Goal: Task Accomplishment & Management: Manage account settings

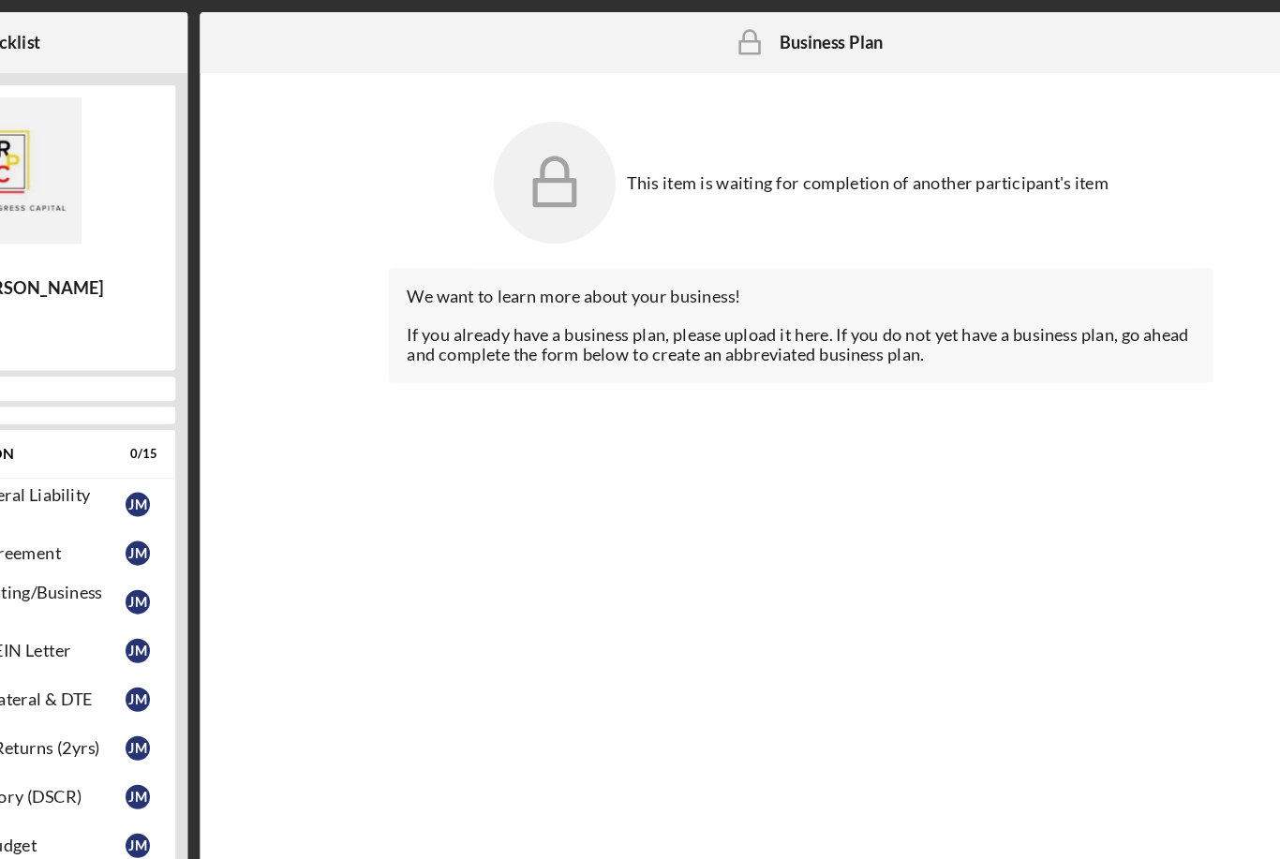
scroll to position [446, 0]
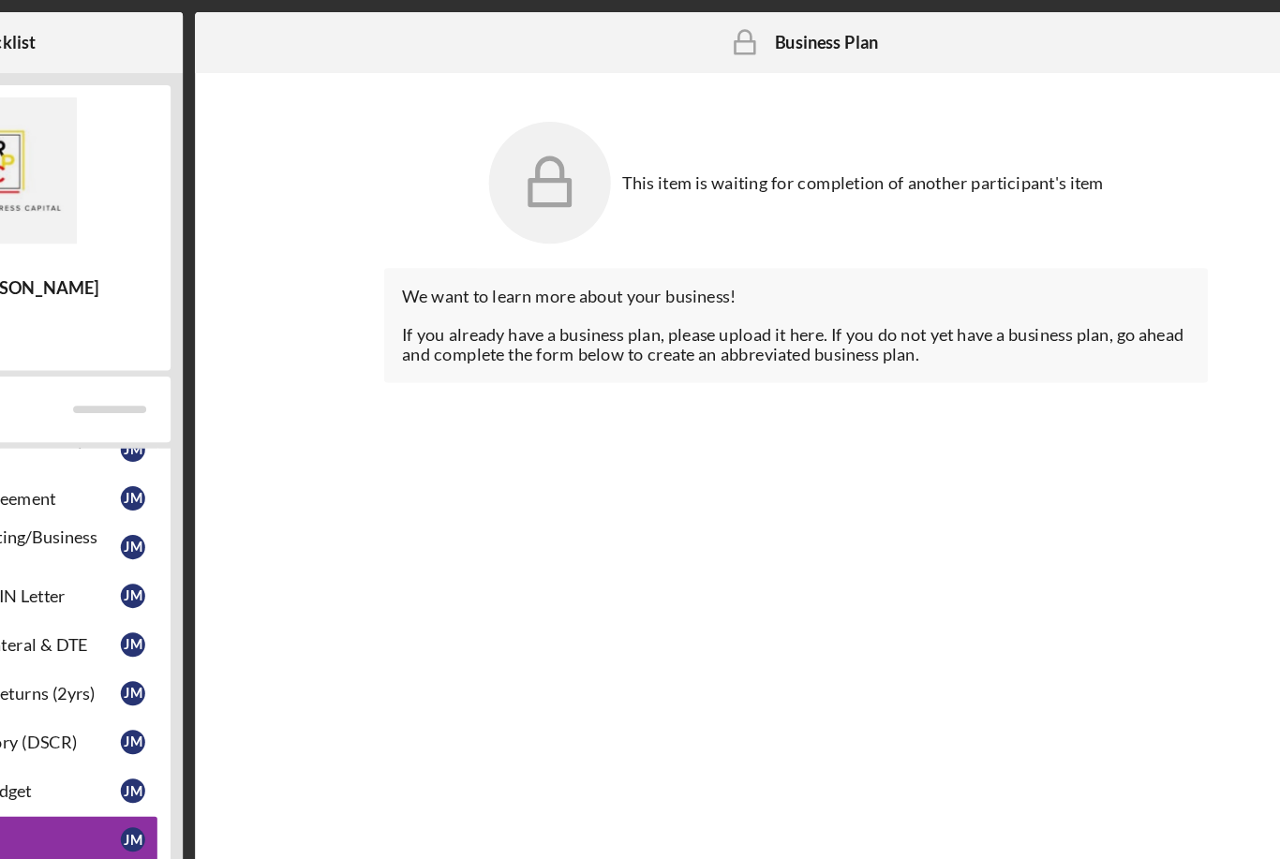
click at [793, 37] on b "Business Plan" at bounding box center [833, 32] width 80 height 15
click at [648, 152] on div "This item is waiting for completion of another participant's item" at bounding box center [809, 140] width 634 height 112
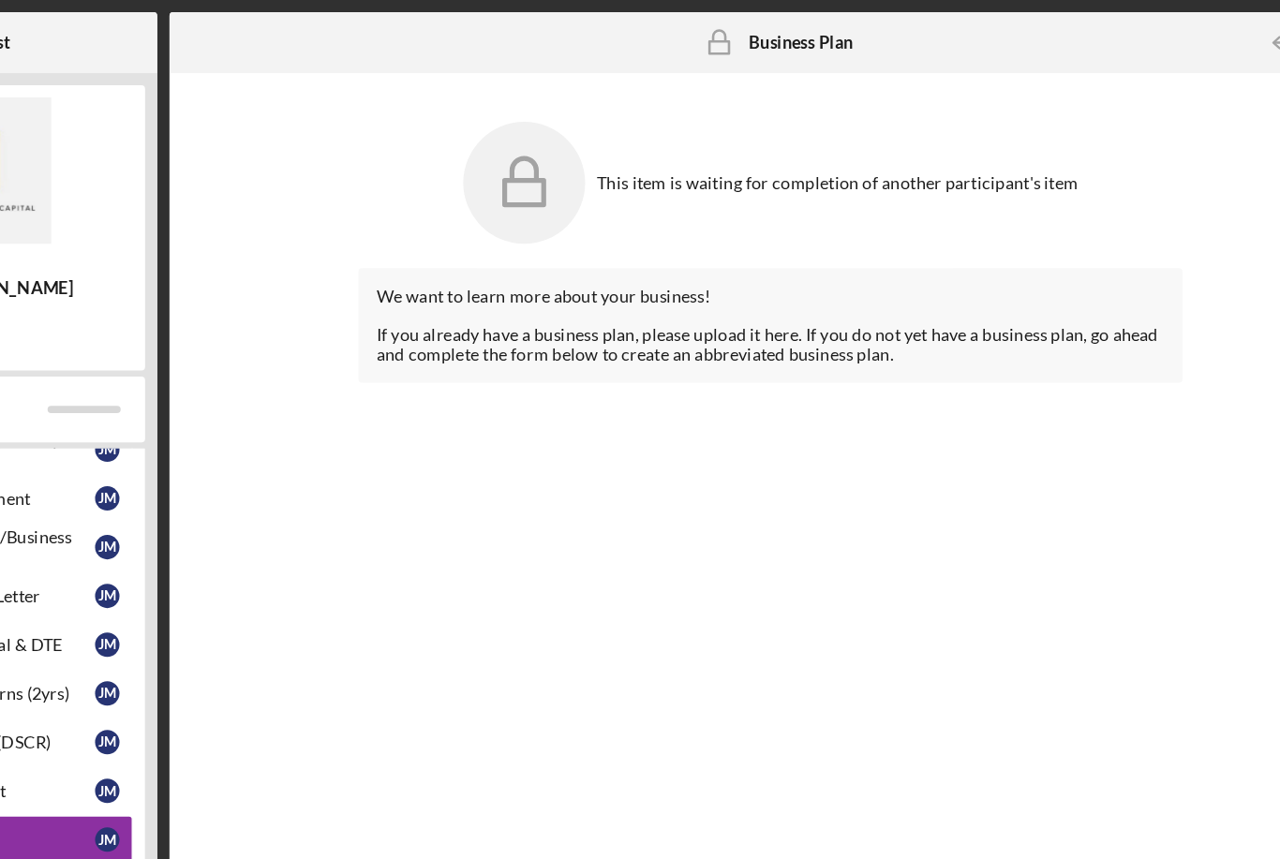
click at [746, 42] on div "Business Plan Business Plan" at bounding box center [809, 32] width 127 height 47
click at [762, 32] on rect at bounding box center [769, 36] width 15 height 9
click at [793, 32] on b "Business Plan" at bounding box center [833, 32] width 80 height 15
click at [615, 157] on div "This item is waiting for completion of another participant's item" at bounding box center [809, 140] width 634 height 112
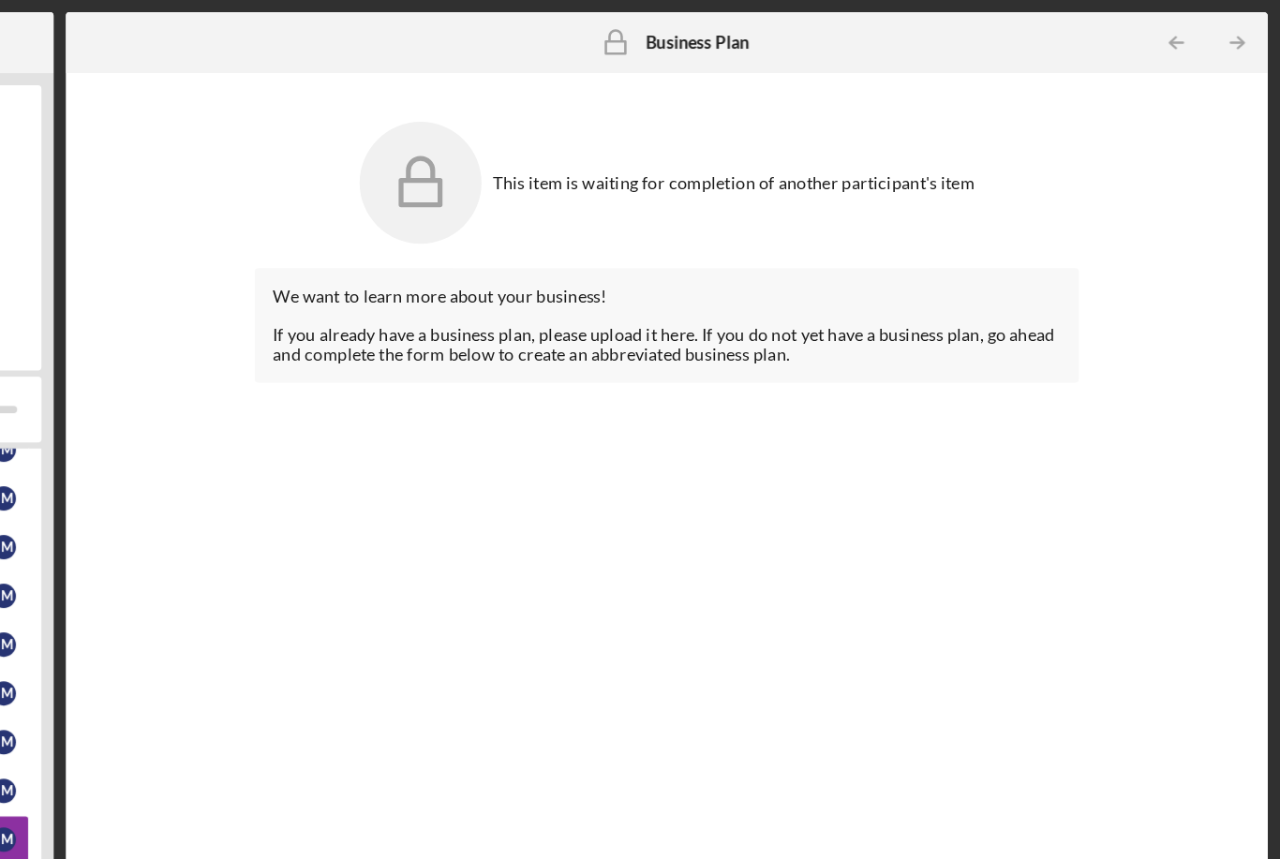
click at [746, 52] on div "Business Plan Business Plan" at bounding box center [809, 32] width 127 height 47
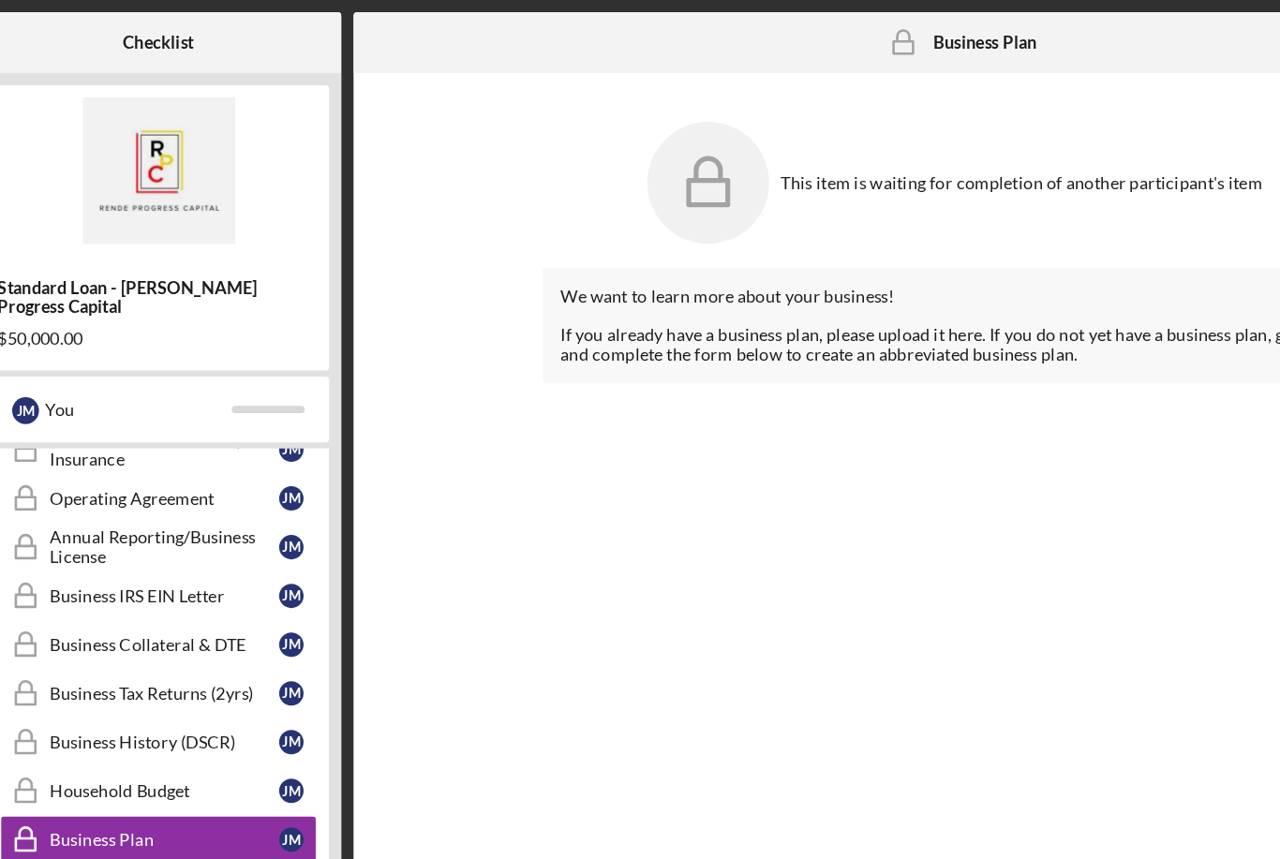
click at [719, 272] on div "We want to learn more about your business! If you already have a business plan,…" at bounding box center [809, 250] width 634 height 88
click at [573, 174] on icon at bounding box center [620, 141] width 94 height 94
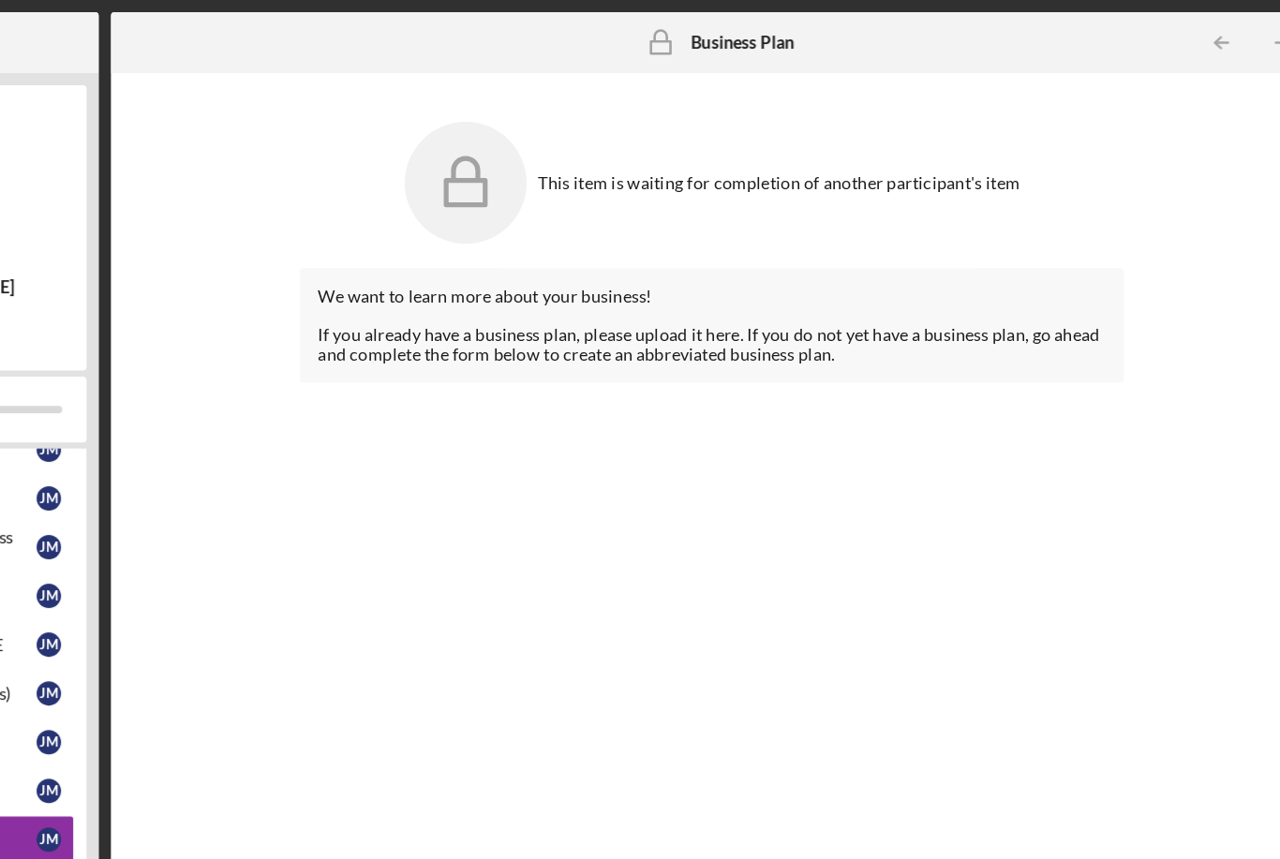
click at [746, 37] on icon "Business Plan" at bounding box center [769, 32] width 47 height 47
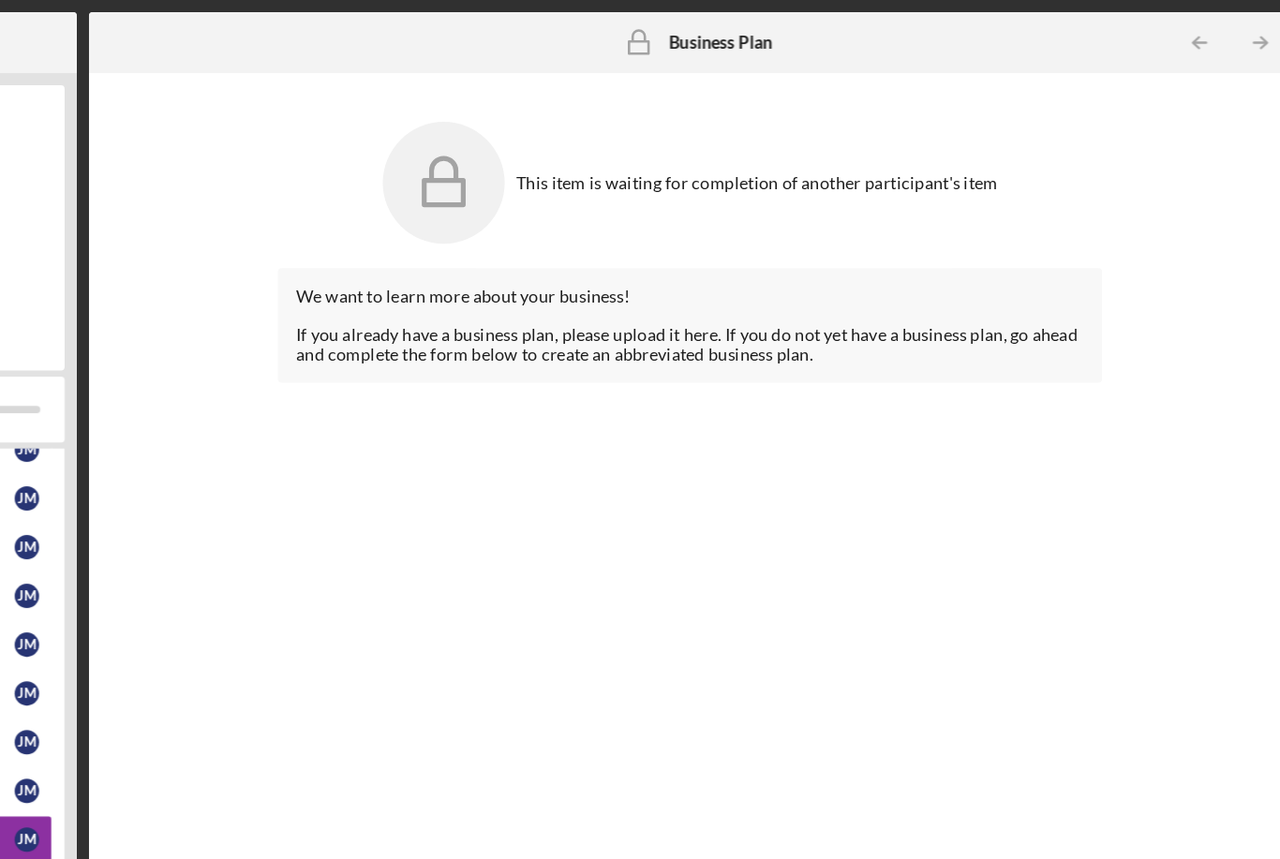
click at [655, 39] on div "Business Plan Business Plan" at bounding box center [809, 32] width 308 height 47
click at [762, 41] on rect at bounding box center [769, 36] width 15 height 9
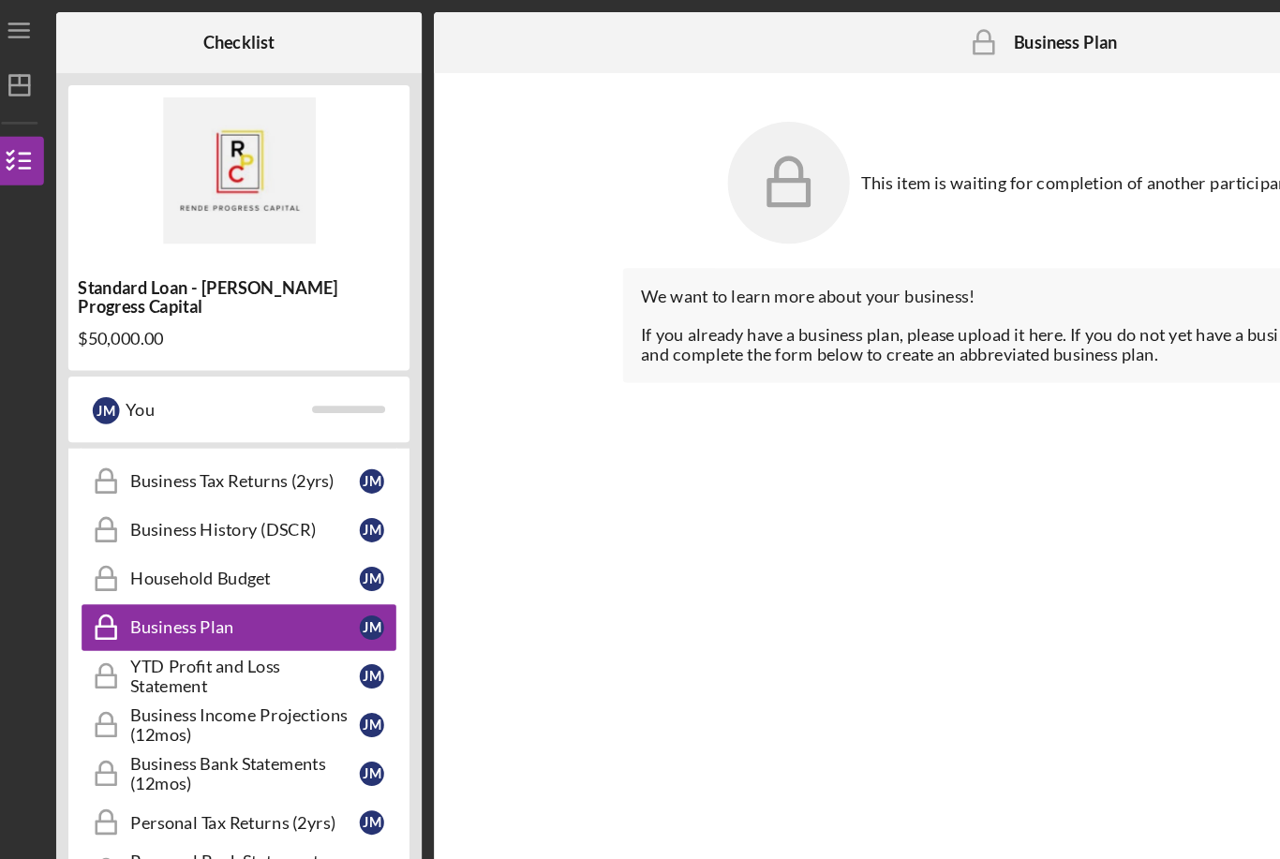
scroll to position [607, 0]
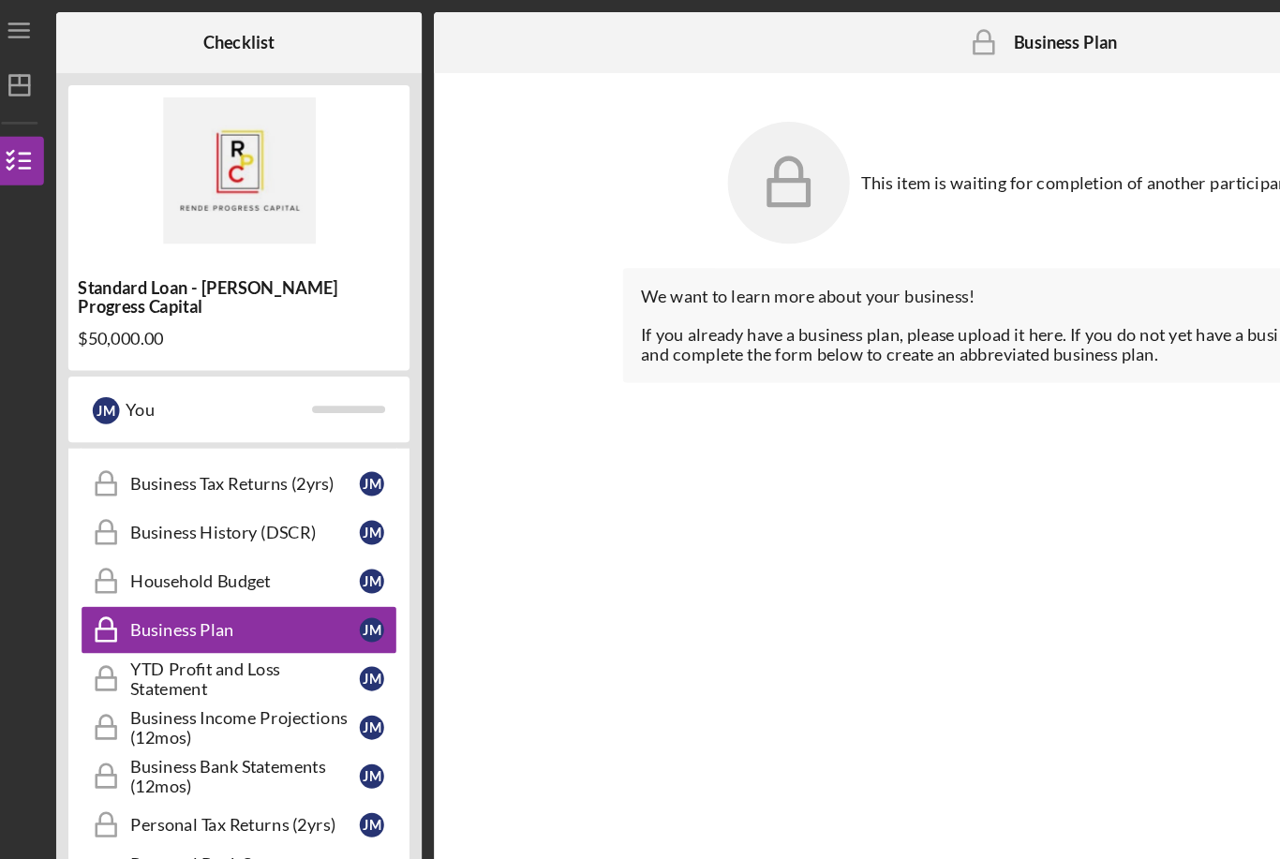
click at [238, 477] on div "Business Plan" at bounding box center [201, 484] width 176 height 15
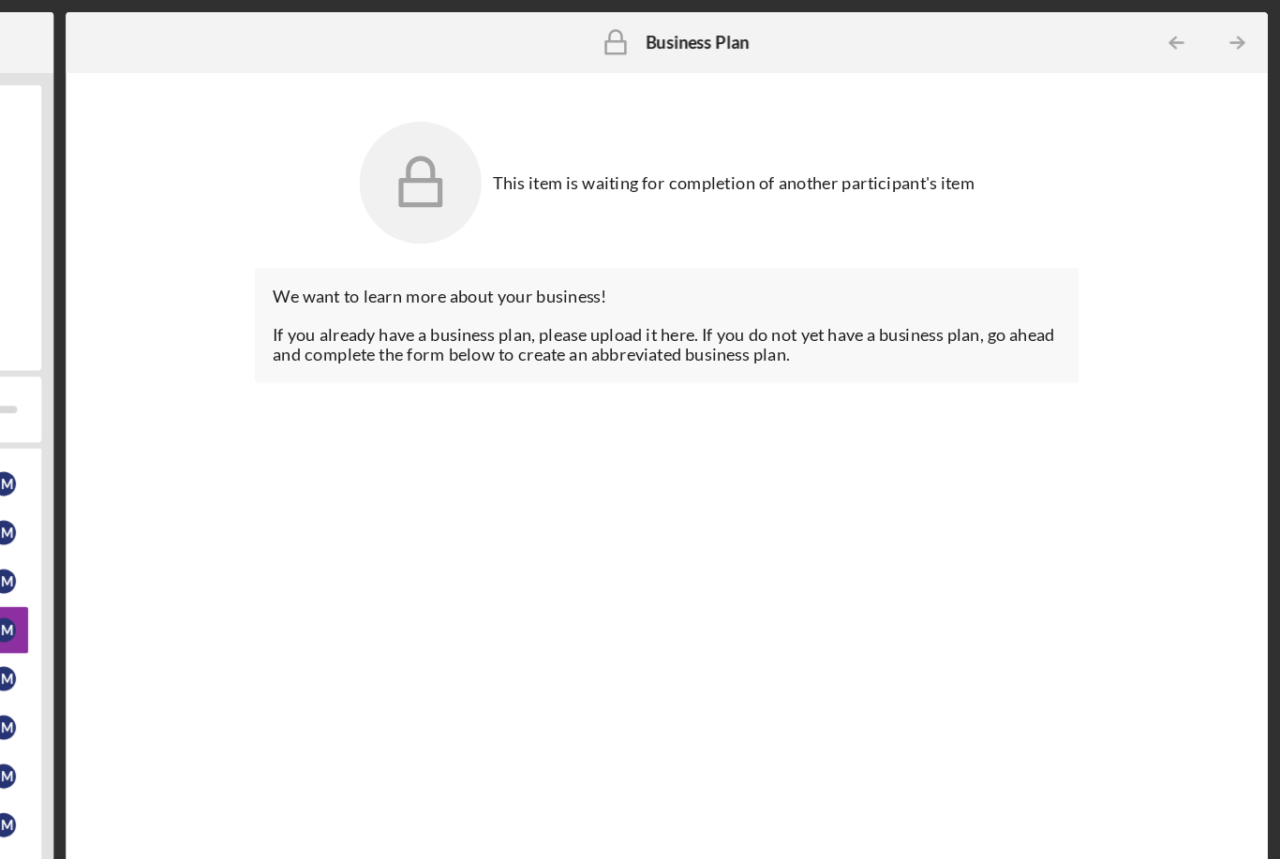
click at [1180, 39] on icon "Icon/Table Pagination Arrow" at bounding box center [1201, 33] width 42 height 42
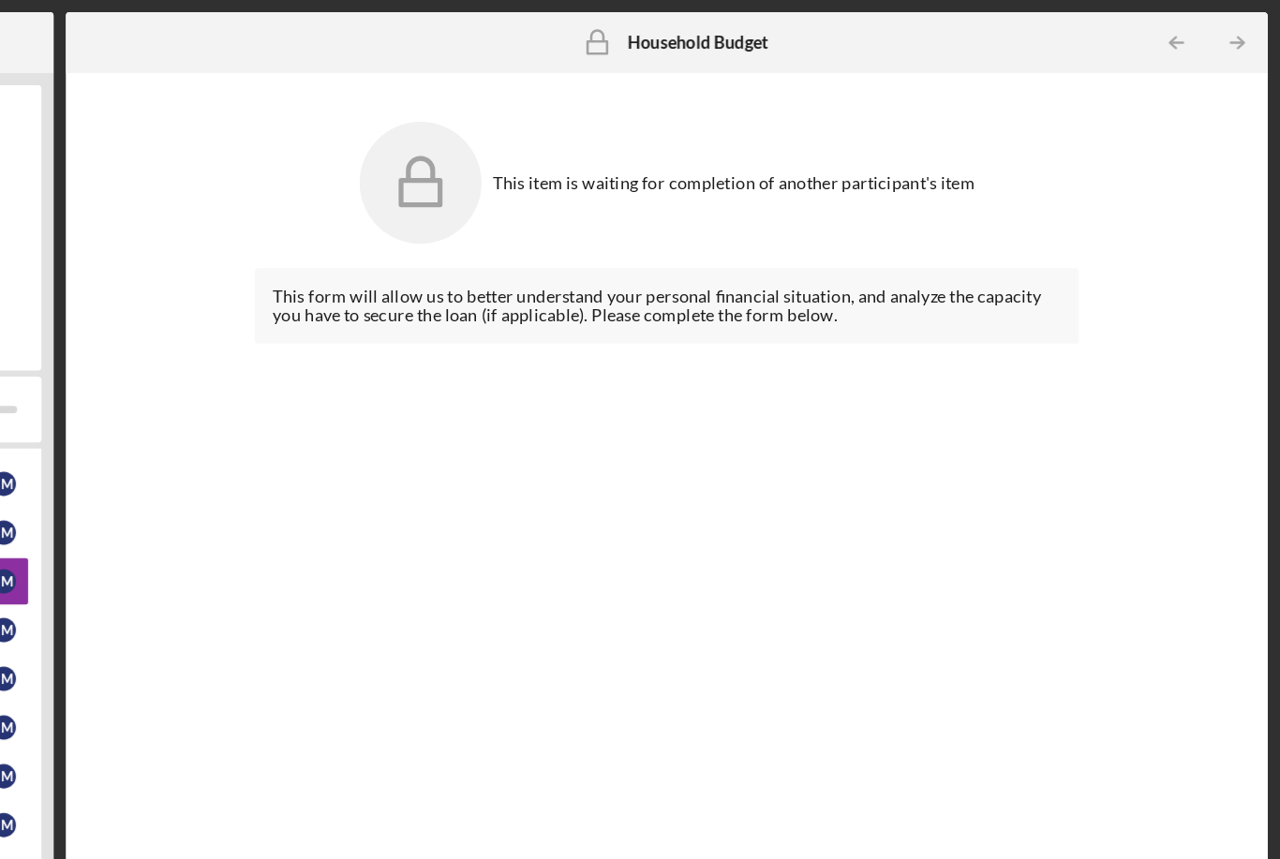
click at [1227, 32] on icon "Icon/Table Pagination Arrow" at bounding box center [1248, 33] width 42 height 42
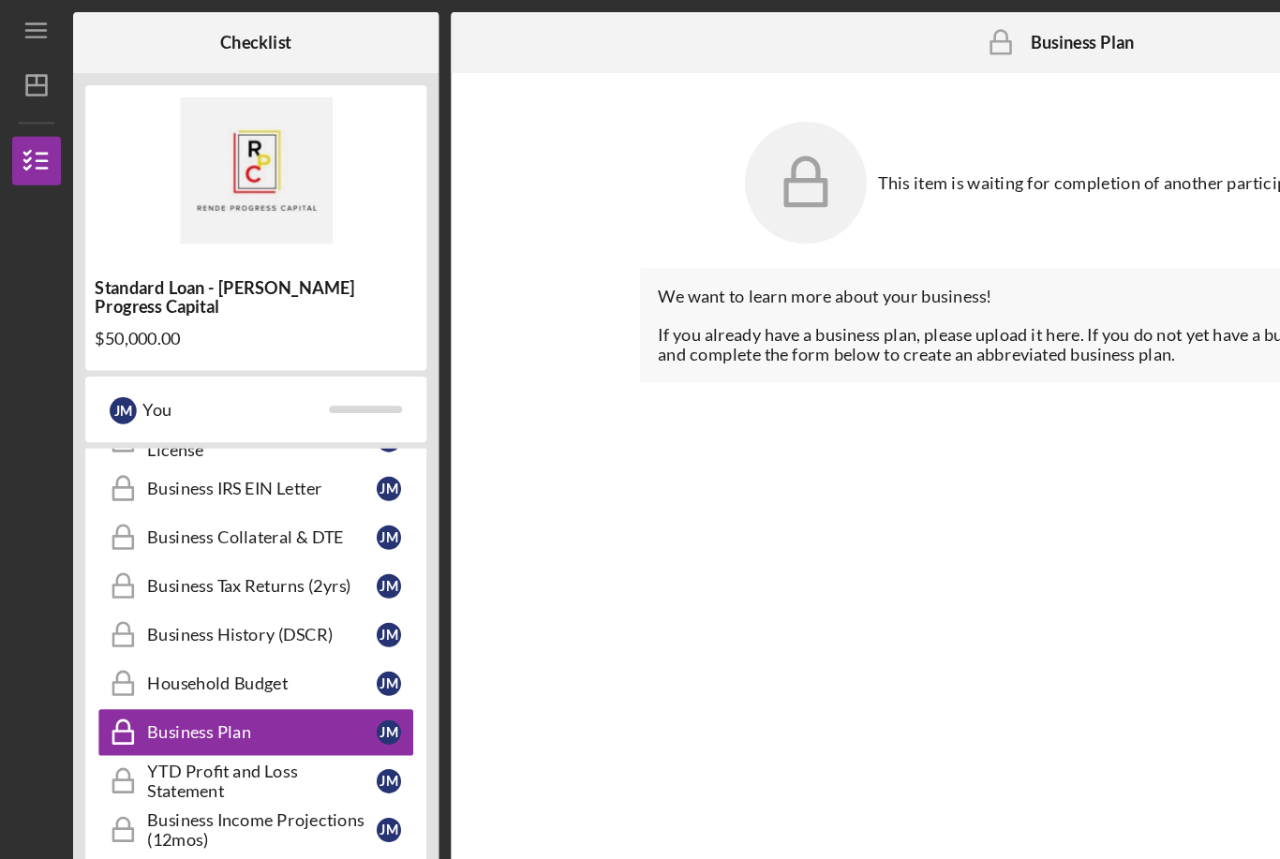
scroll to position [529, 0]
click at [266, 407] on link "Business Collateral & DTE Business Collateral & DTE [PERSON_NAME]" at bounding box center [197, 413] width 244 height 37
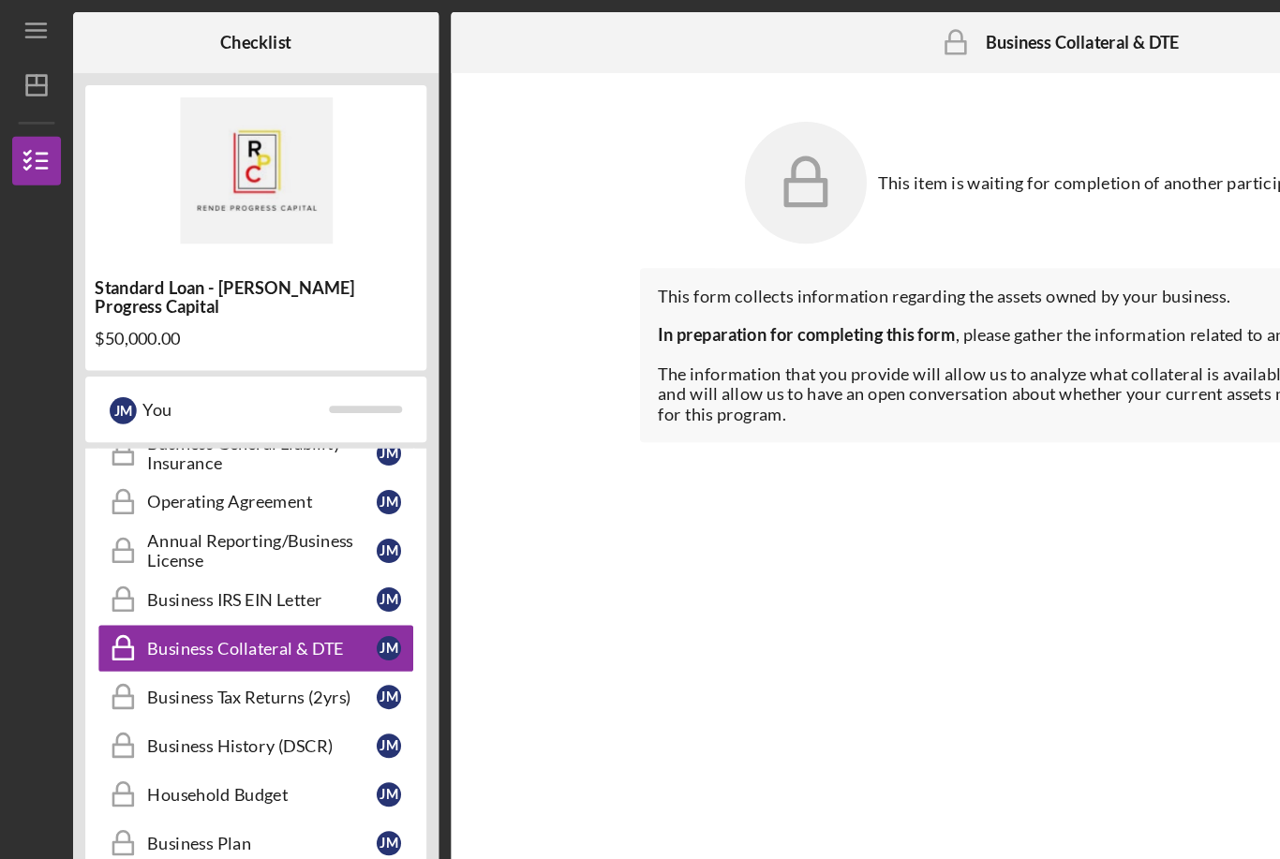
scroll to position [442, 0]
click at [269, 455] on div "Business IRS EIN Letter" at bounding box center [201, 462] width 176 height 15
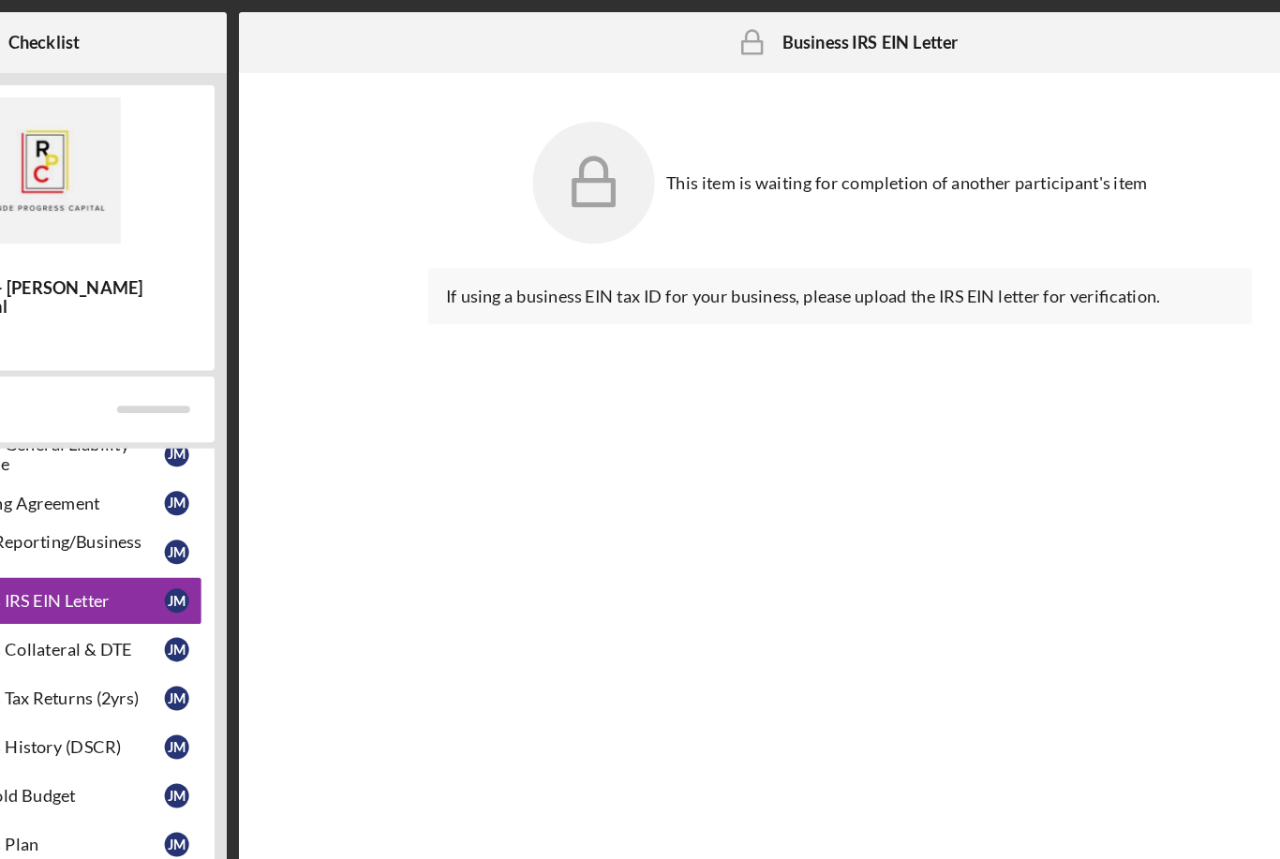
click at [643, 150] on div "This item is waiting for completion of another participant's item" at bounding box center [809, 140] width 634 height 112
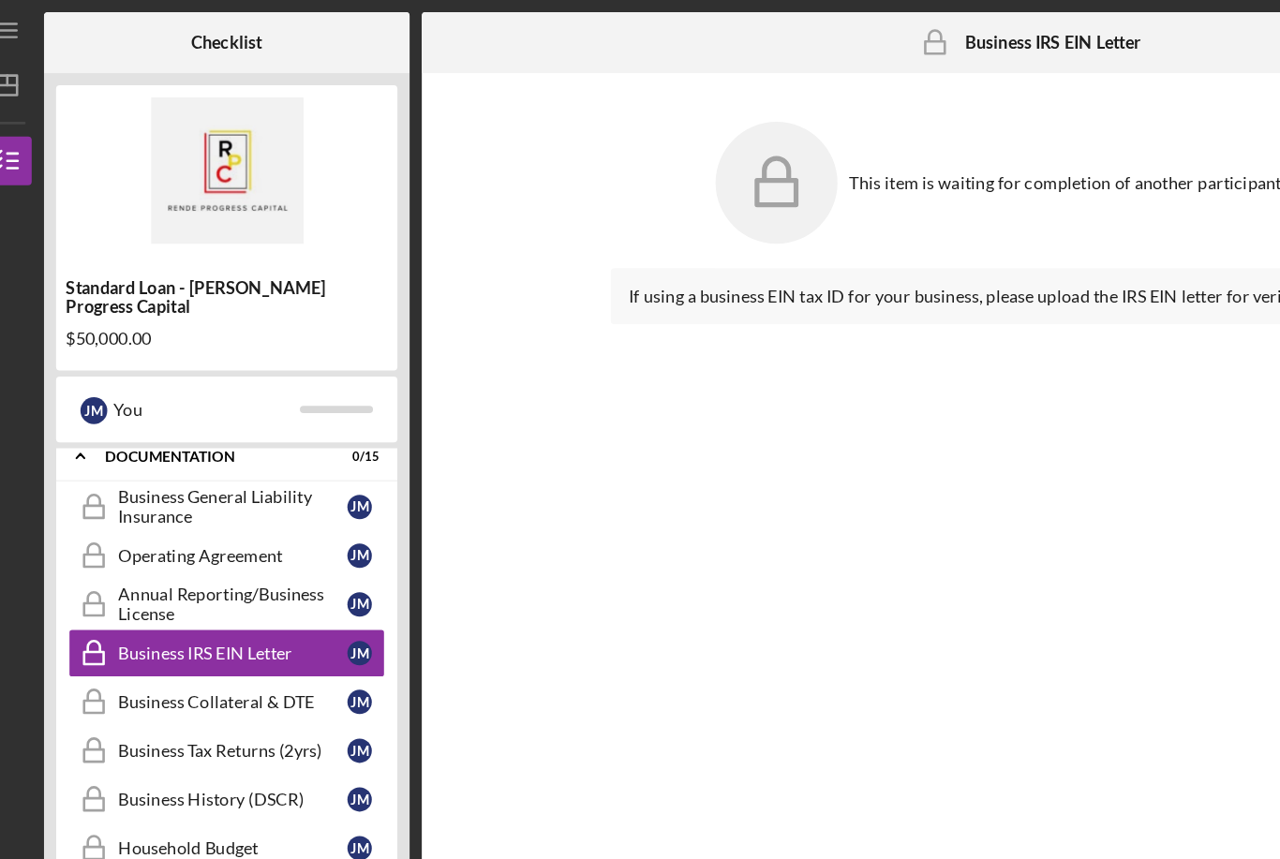
scroll to position [402, 0]
click at [290, 418] on div "[PERSON_NAME]" at bounding box center [299, 427] width 19 height 19
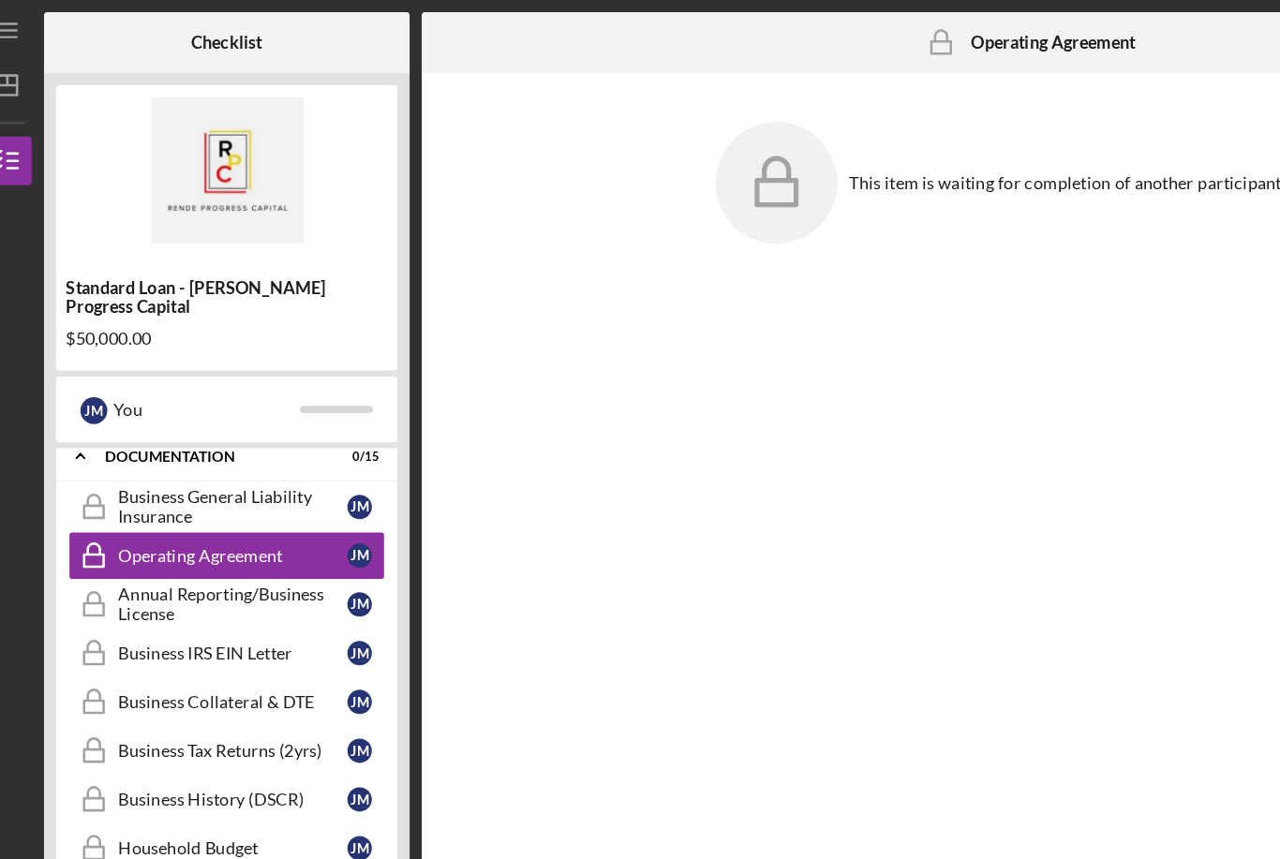
click at [287, 386] on link "Business General Liability Insurance Business General Liability Insurance [PERS…" at bounding box center [197, 389] width 244 height 37
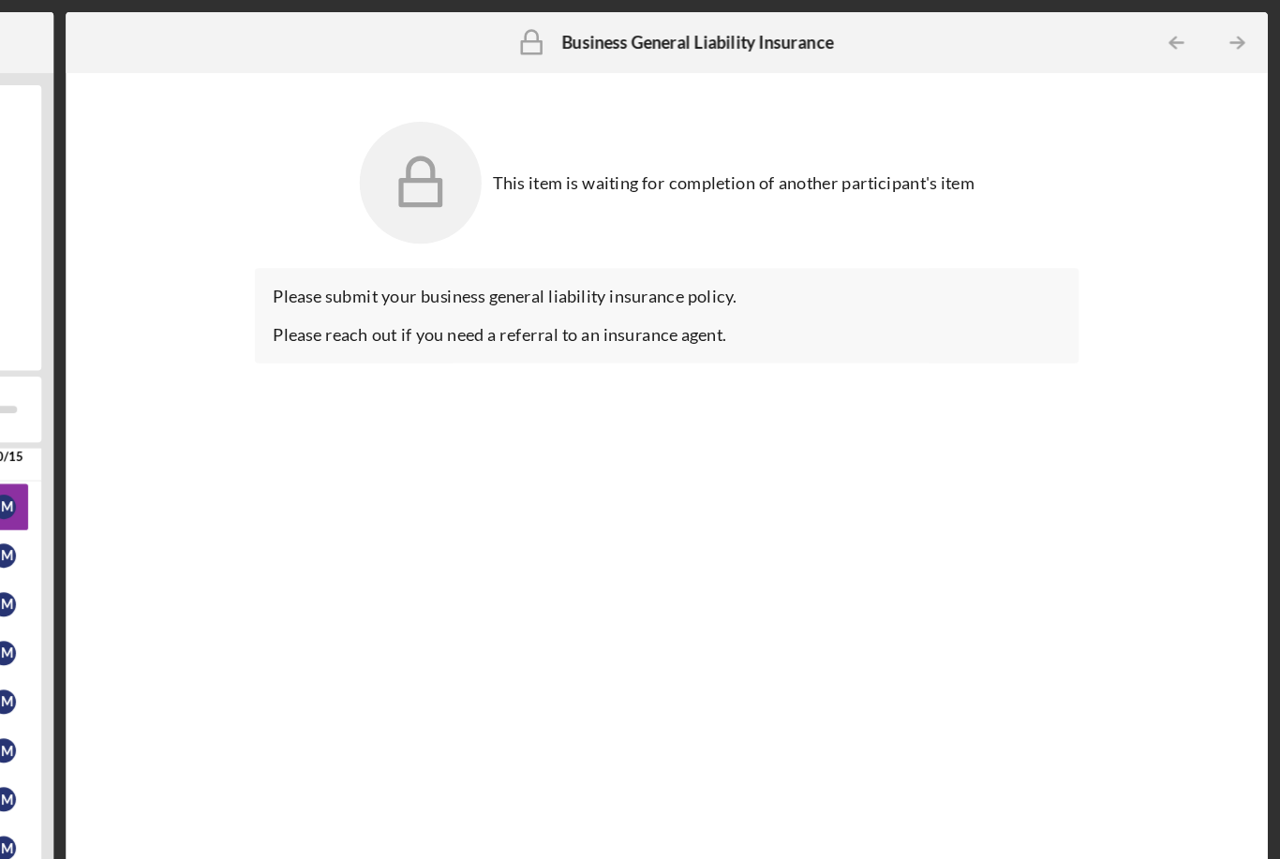
click at [681, 40] on div "Business General Liability Insurance Business General Liability Insurance" at bounding box center [809, 32] width 256 height 47
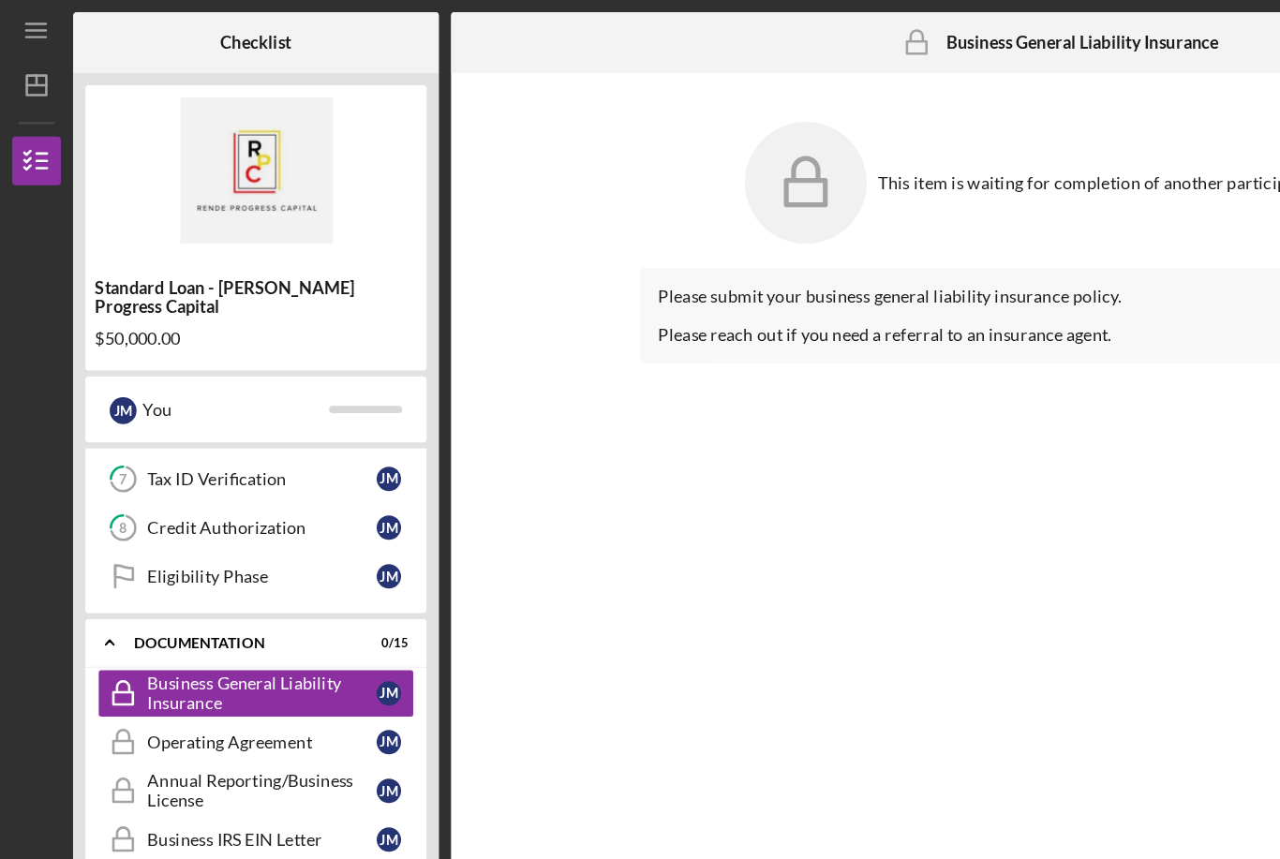
scroll to position [259, 0]
click at [218, 436] on div "Eligibility Phase" at bounding box center [201, 443] width 176 height 15
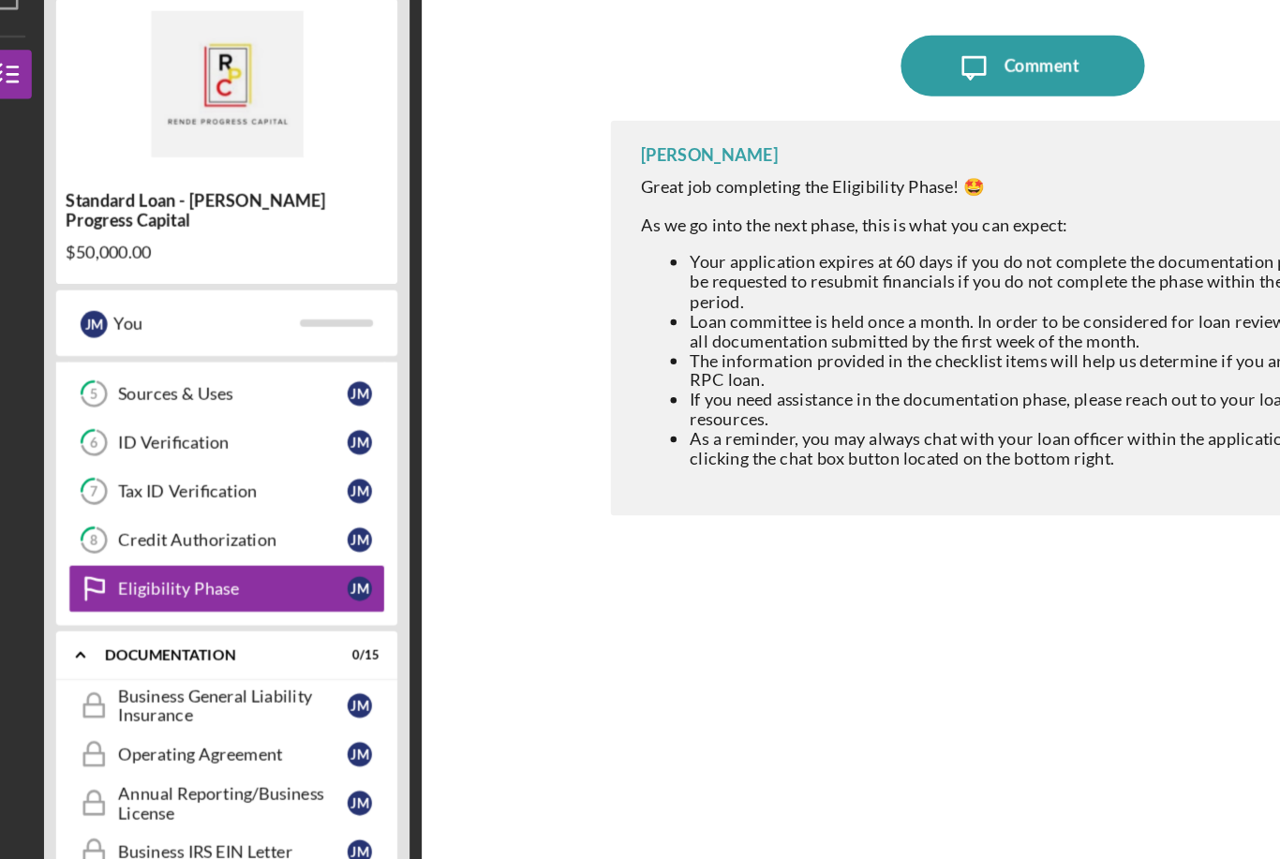
scroll to position [183, 0]
click at [207, 594] on div "Business General Liability Insurance" at bounding box center [201, 609] width 176 height 30
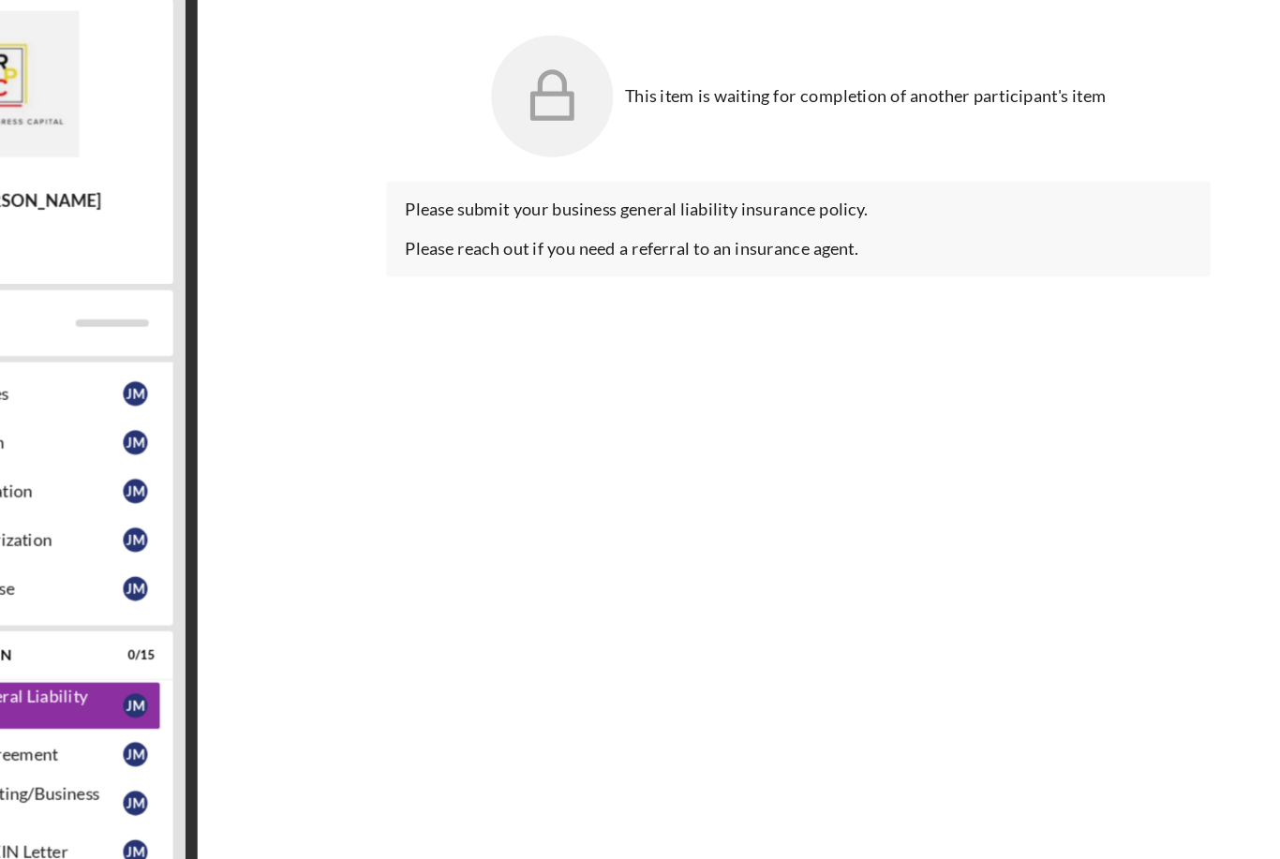
click at [676, 133] on div "This item is waiting for completion of another participant's item" at bounding box center [861, 140] width 370 height 15
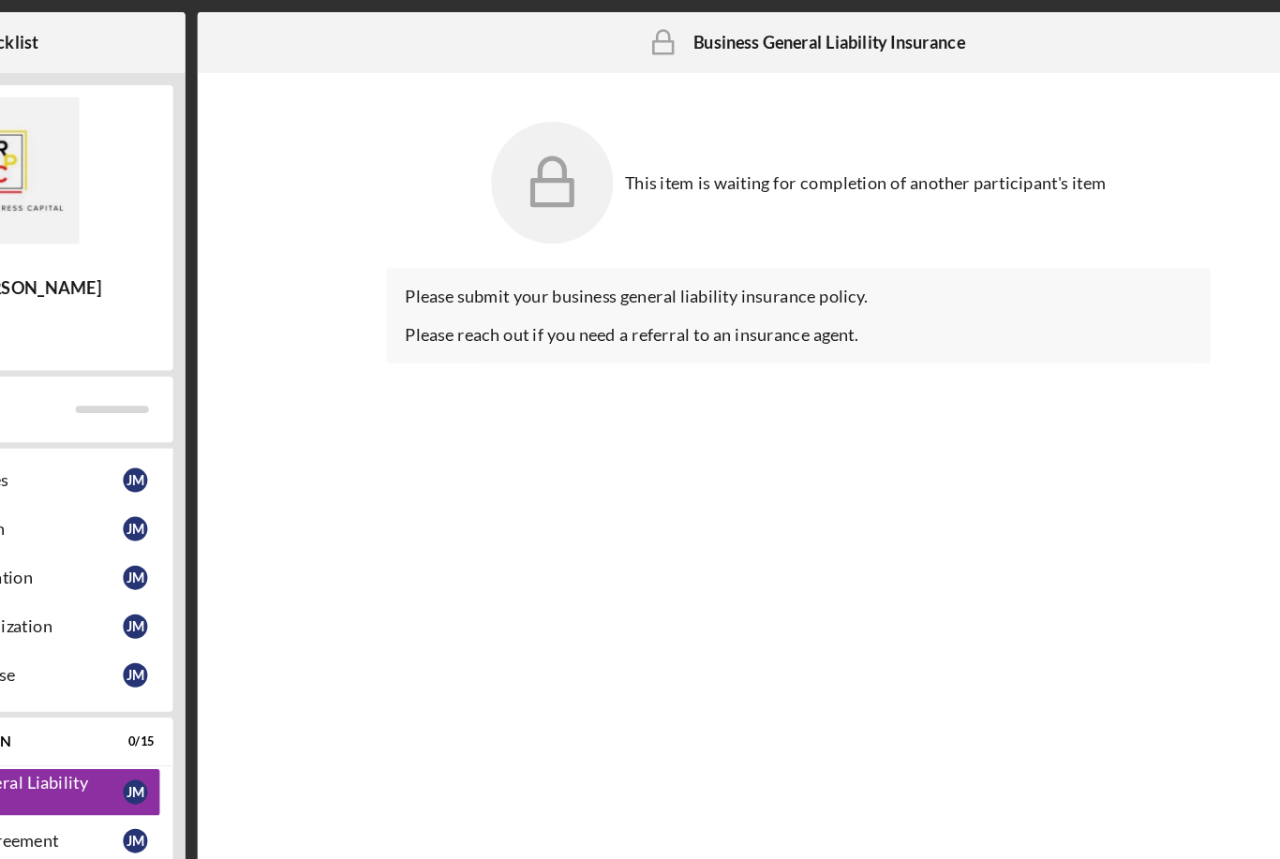
click at [728, 32] on b "Business General Liability Insurance" at bounding box center [832, 32] width 209 height 15
